Goal: Information Seeking & Learning: Learn about a topic

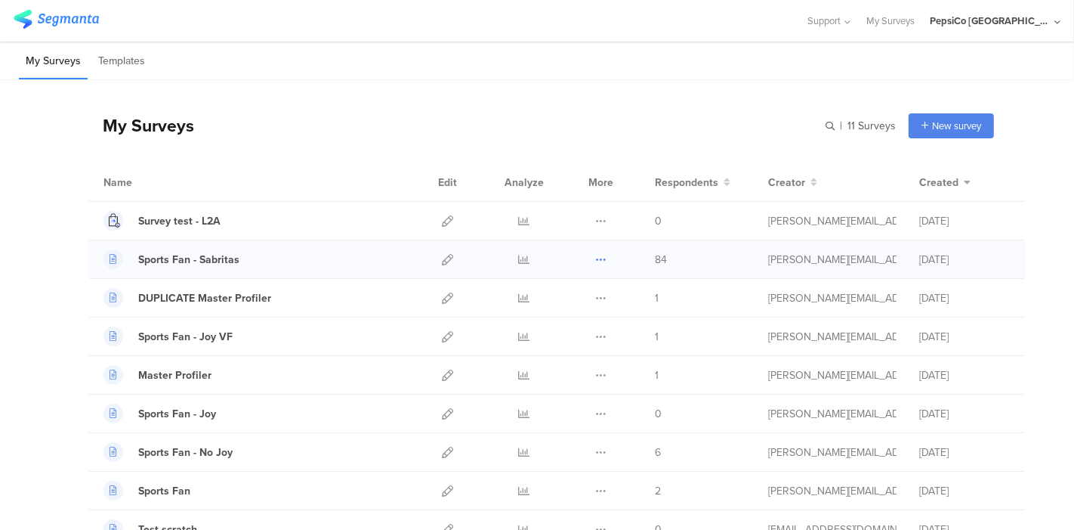
click at [595, 255] on icon at bounding box center [600, 259] width 11 height 11
click at [519, 258] on icon at bounding box center [524, 259] width 11 height 11
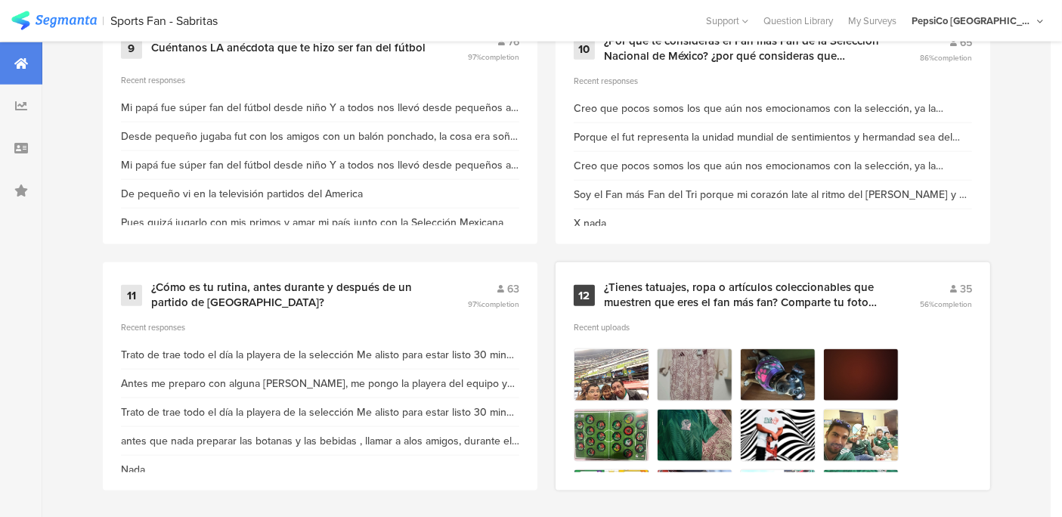
scroll to position [1699, 0]
click at [775, 382] on img at bounding box center [778, 374] width 76 height 53
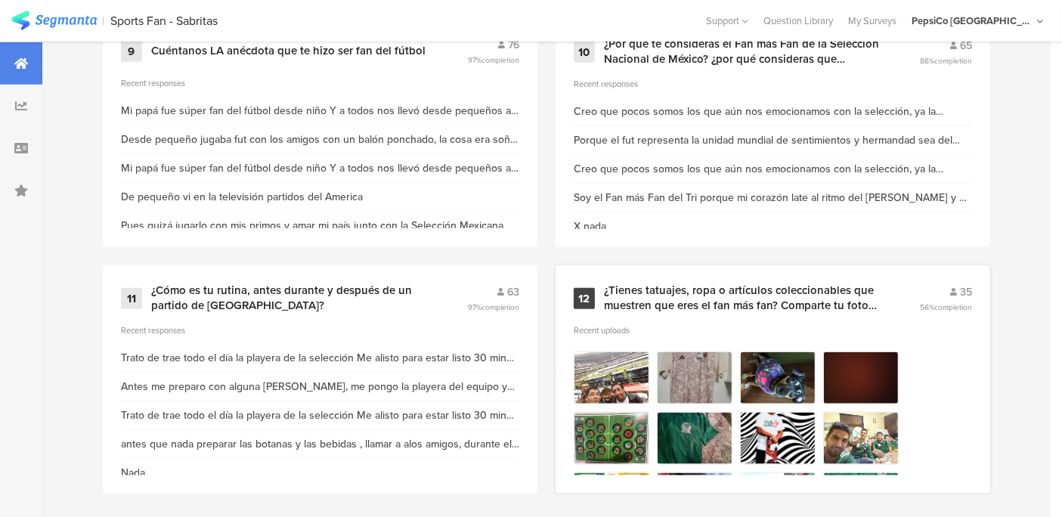
scroll to position [1677, 0]
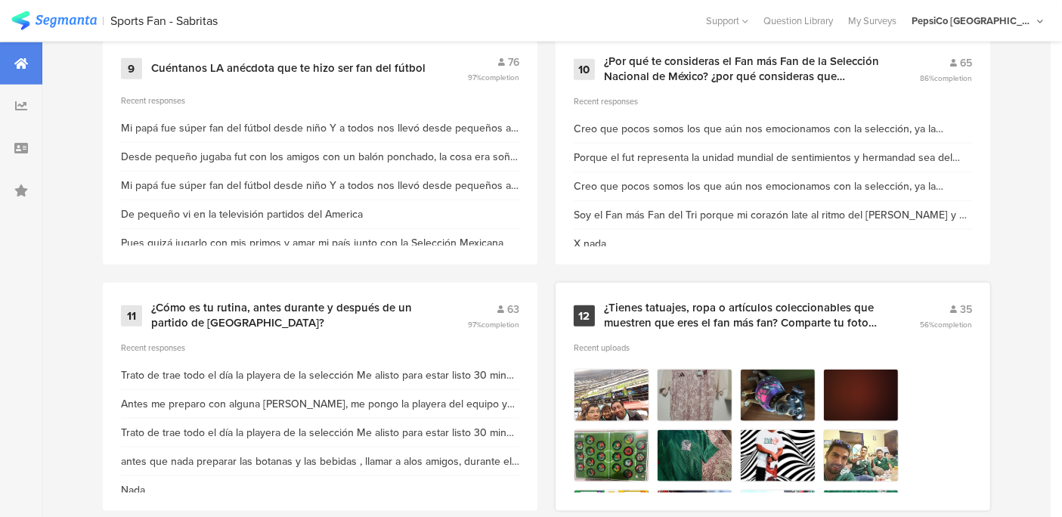
click at [616, 369] on img at bounding box center [612, 395] width 76 height 53
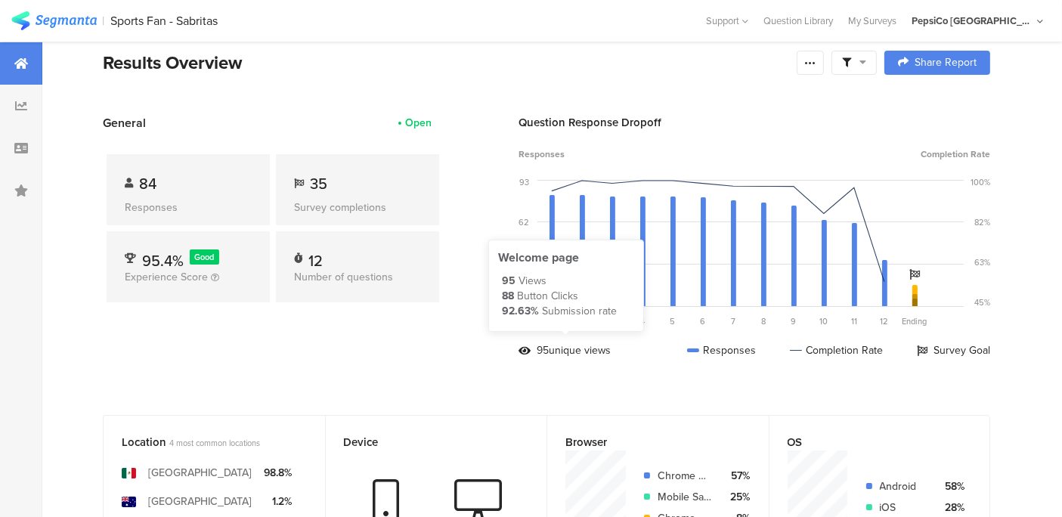
scroll to position [16, 0]
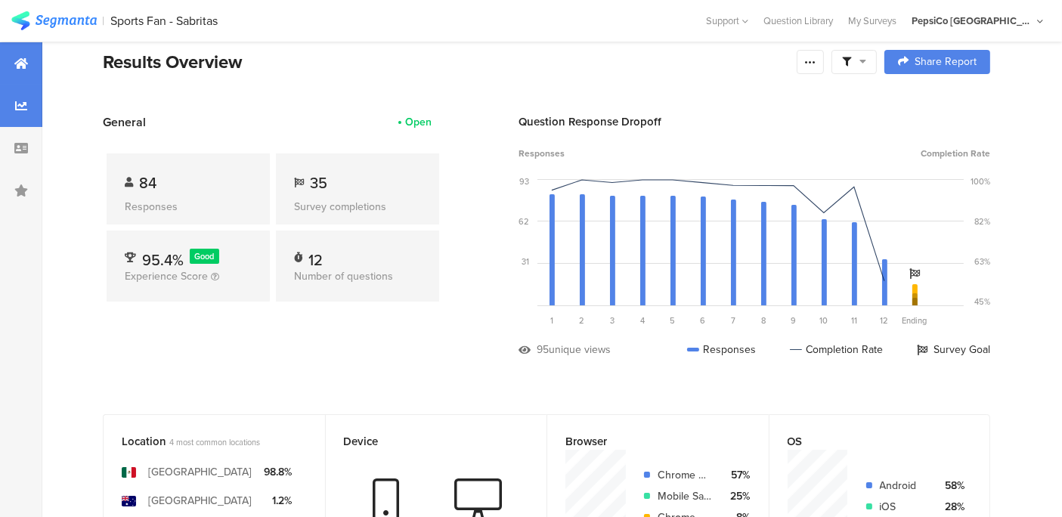
click at [31, 109] on div at bounding box center [21, 106] width 42 height 42
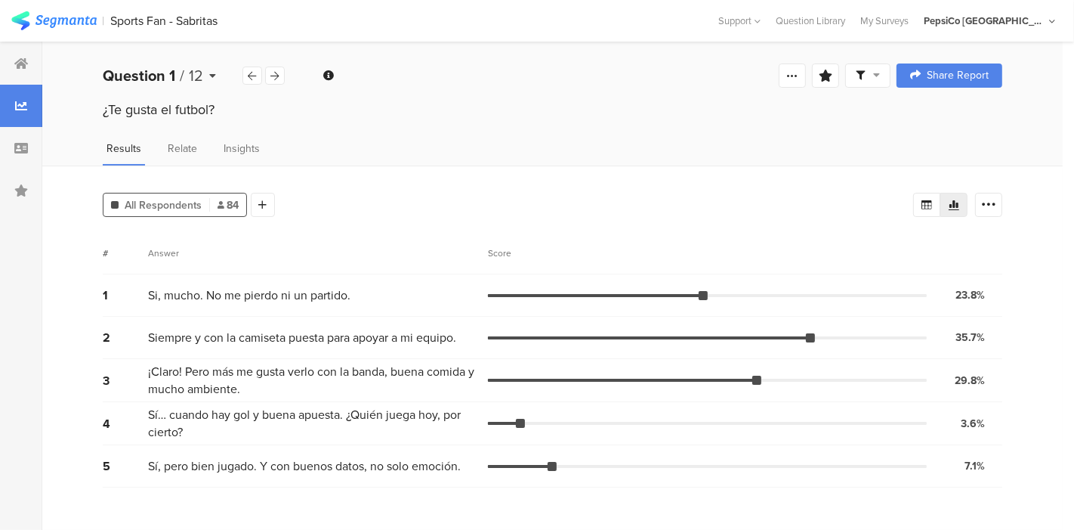
click at [190, 70] on span "12" at bounding box center [196, 75] width 14 height 23
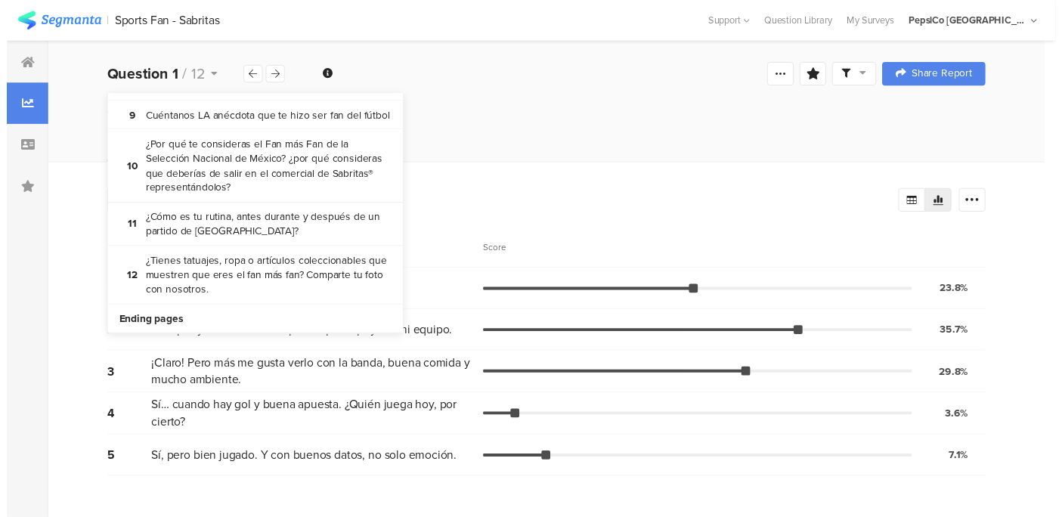
scroll to position [335, 0]
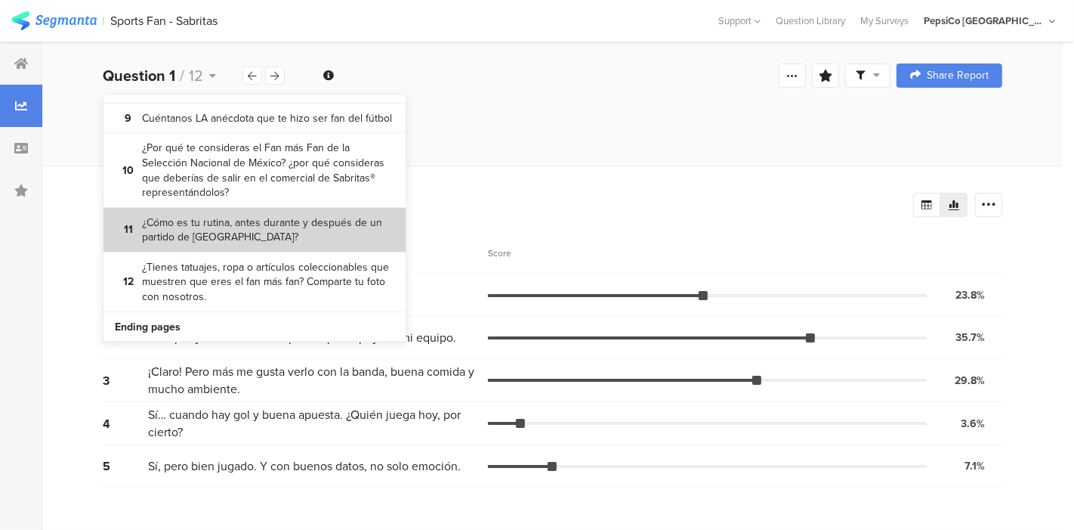
click at [200, 227] on bdi "¿Cómo es tu rutina, antes durante y después de un partido de México?" at bounding box center [268, 229] width 252 height 29
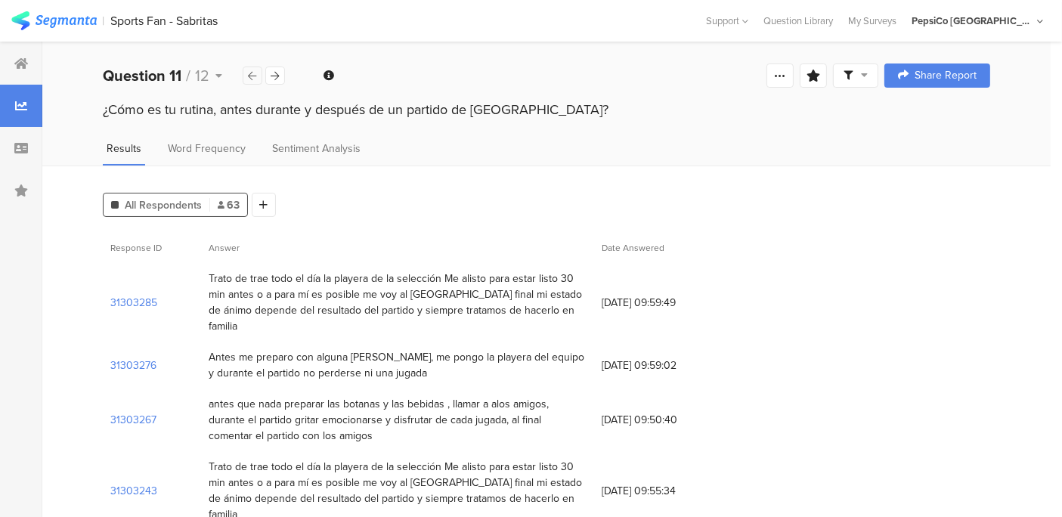
click at [252, 71] on icon at bounding box center [253, 76] width 8 height 10
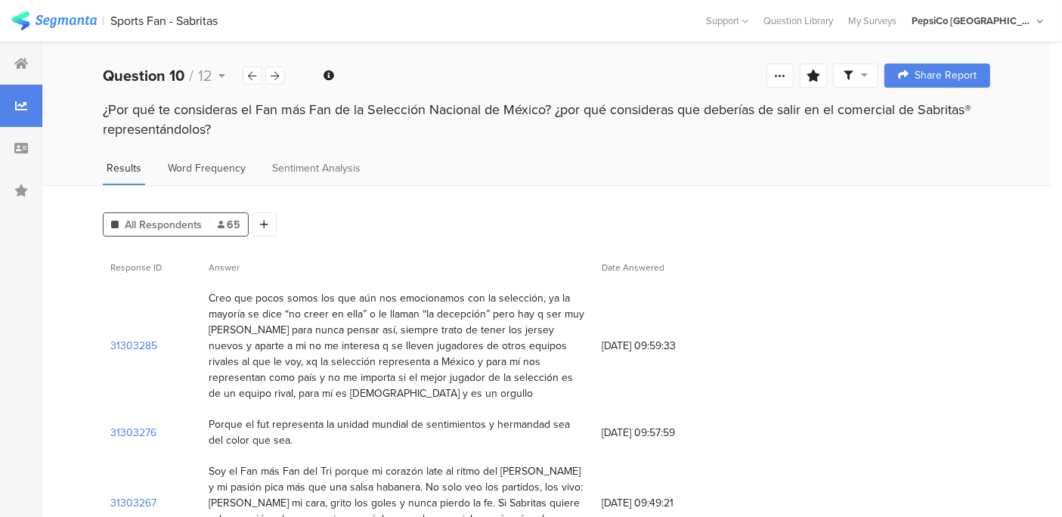
click at [230, 172] on span "Word Frequency" at bounding box center [207, 168] width 78 height 16
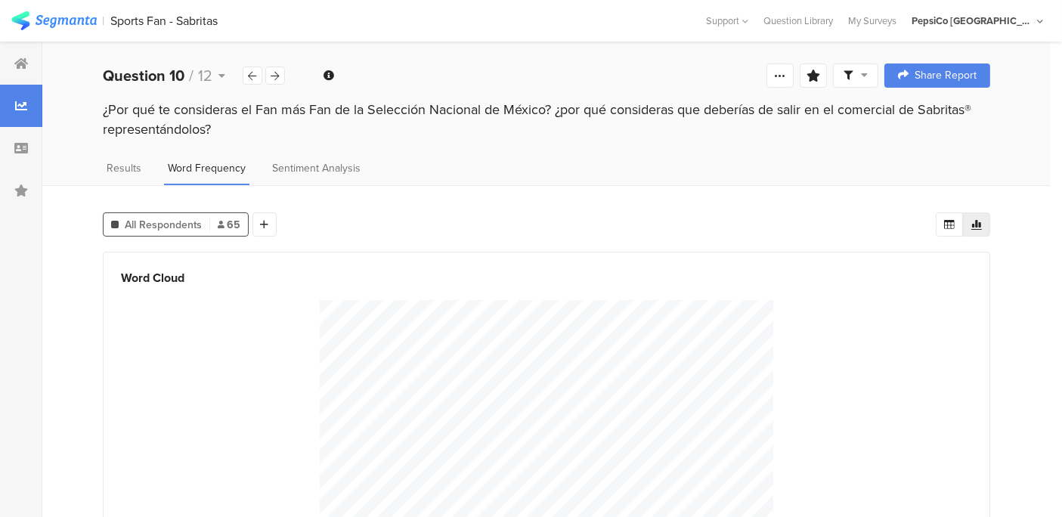
scroll to position [1, 0]
click at [268, 165] on div "Sentiment Analysis" at bounding box center [316, 171] width 96 height 25
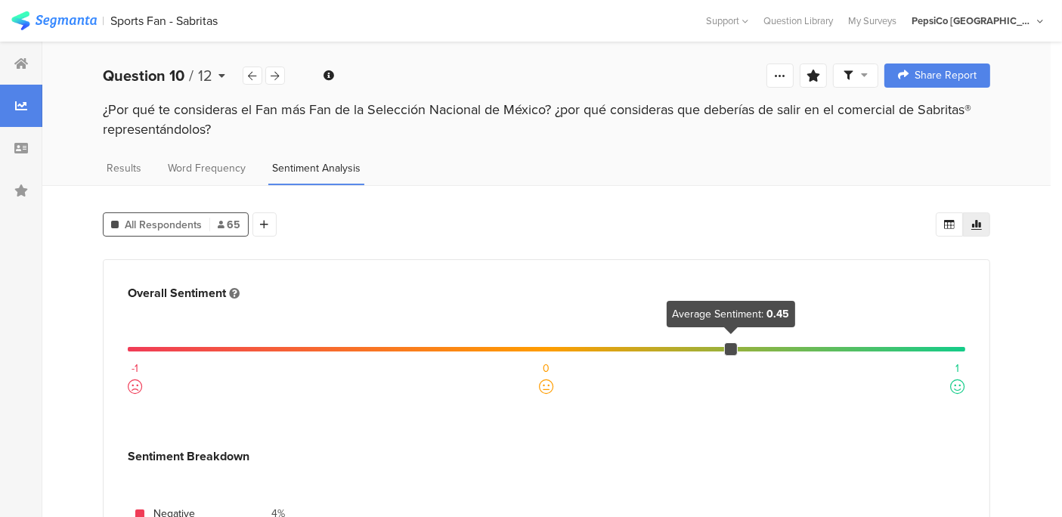
click at [204, 71] on span "12" at bounding box center [205, 75] width 14 height 23
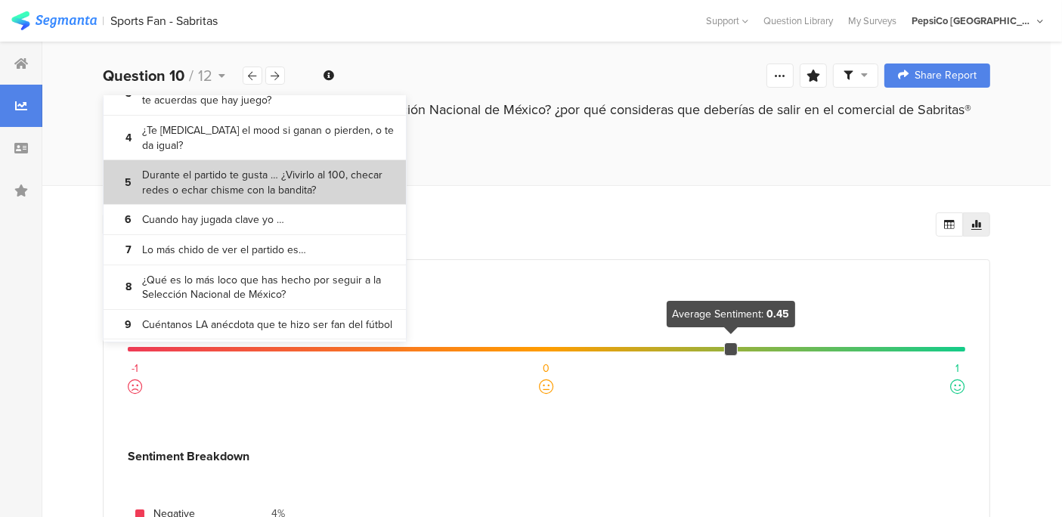
scroll to position [116, 0]
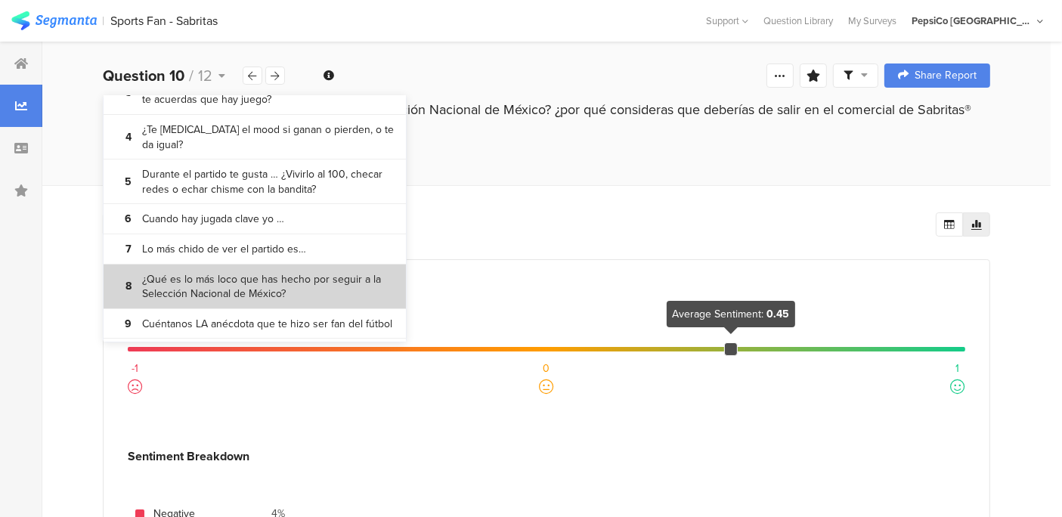
click at [205, 298] on bdi "¿Qué es lo más loco que has hecho por seguir a la Selección Nacional de México?" at bounding box center [268, 286] width 252 height 29
